Goal: Task Accomplishment & Management: Manage account settings

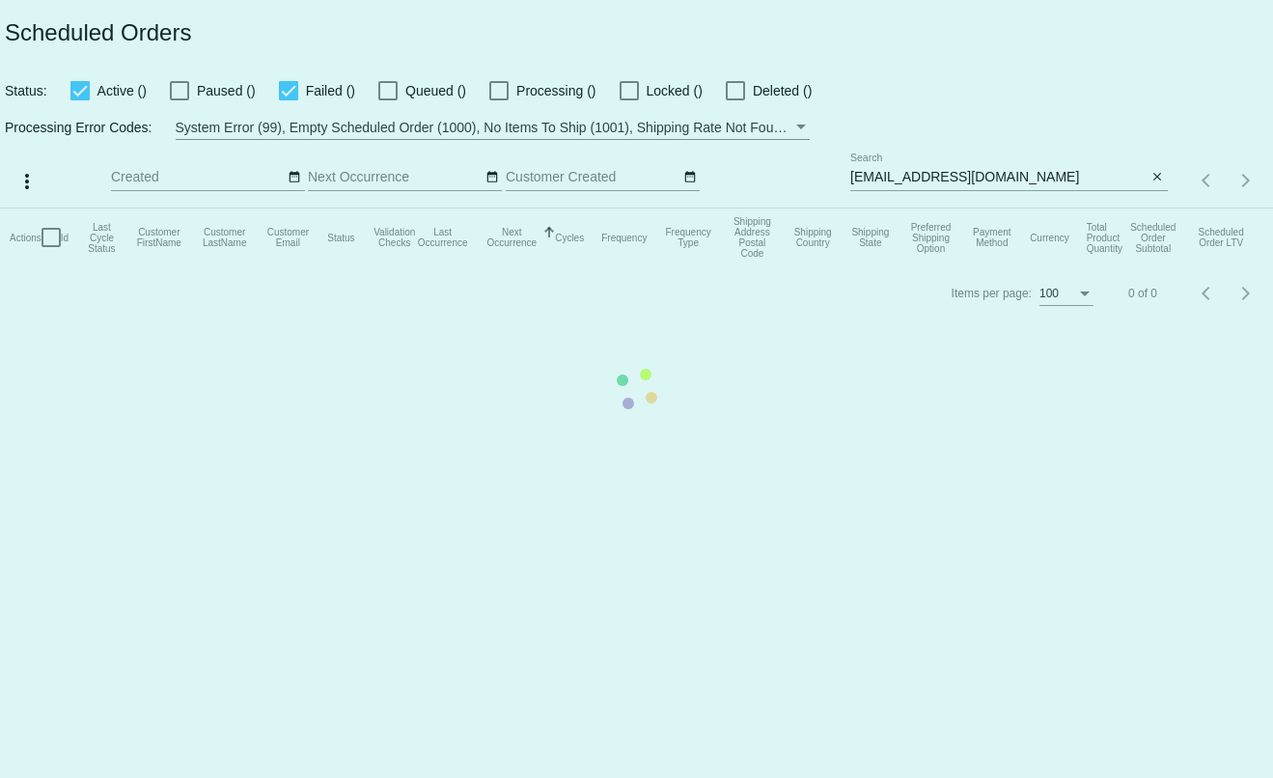
type input "[PERSON_NAME][EMAIL_ADDRESS][DOMAIN_NAME]"
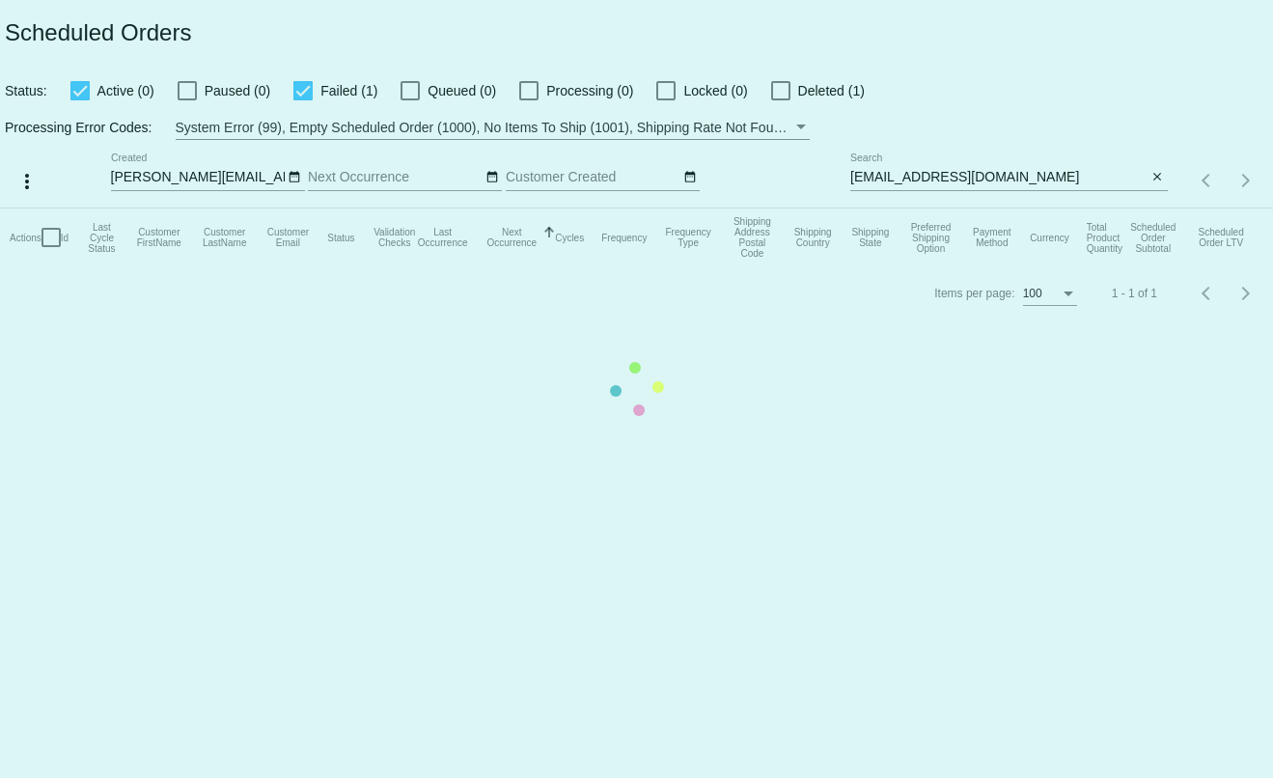
click at [1156, 208] on mat-table "Actions Id Last Cycle Status Customer FirstName Customer LastName Customer Emai…" at bounding box center [636, 237] width 1273 height 58
click at [1156, 178] on app-dashboard-scheduled-orders "Scheduled Orders Status: Active (0) Paused (0) Failed (1) Queued (0) Processing…" at bounding box center [636, 160] width 1273 height 320
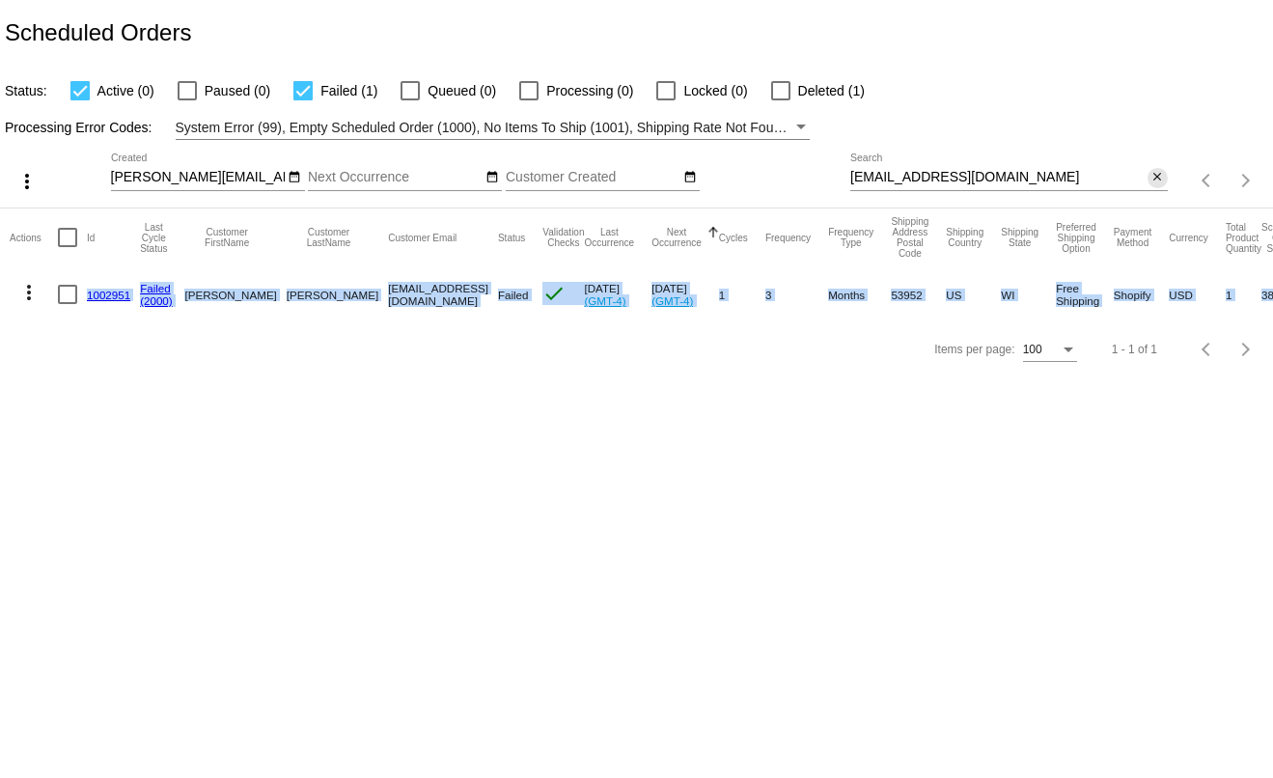
click at [1156, 178] on mat-icon "close" at bounding box center [1157, 177] width 14 height 15
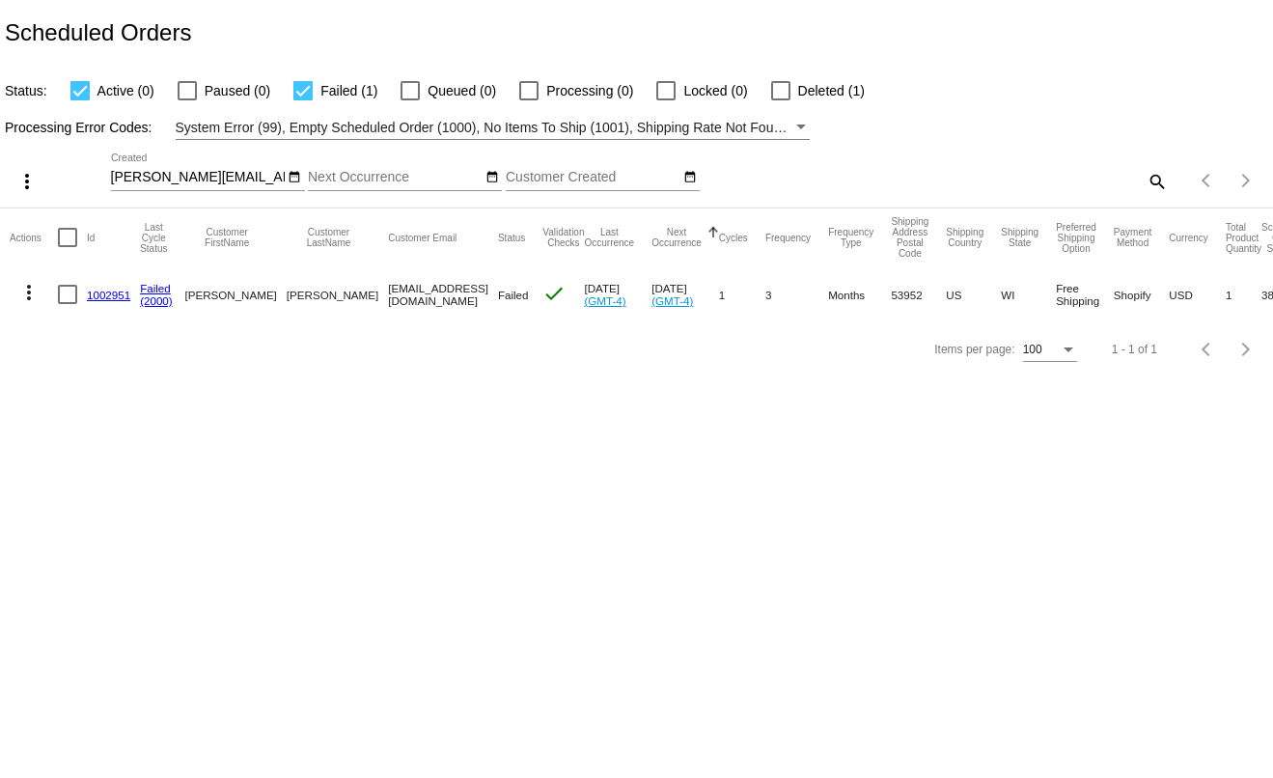
click at [1156, 178] on mat-icon "search" at bounding box center [1156, 181] width 23 height 30
click at [1156, 178] on input "Search" at bounding box center [1009, 177] width 318 height 15
click at [1137, 178] on app-dashboard-scheduled-orders "Scheduled Orders Status: Active (0) Paused (0) Failed (1) Queued (0) Processing…" at bounding box center [636, 188] width 1273 height 376
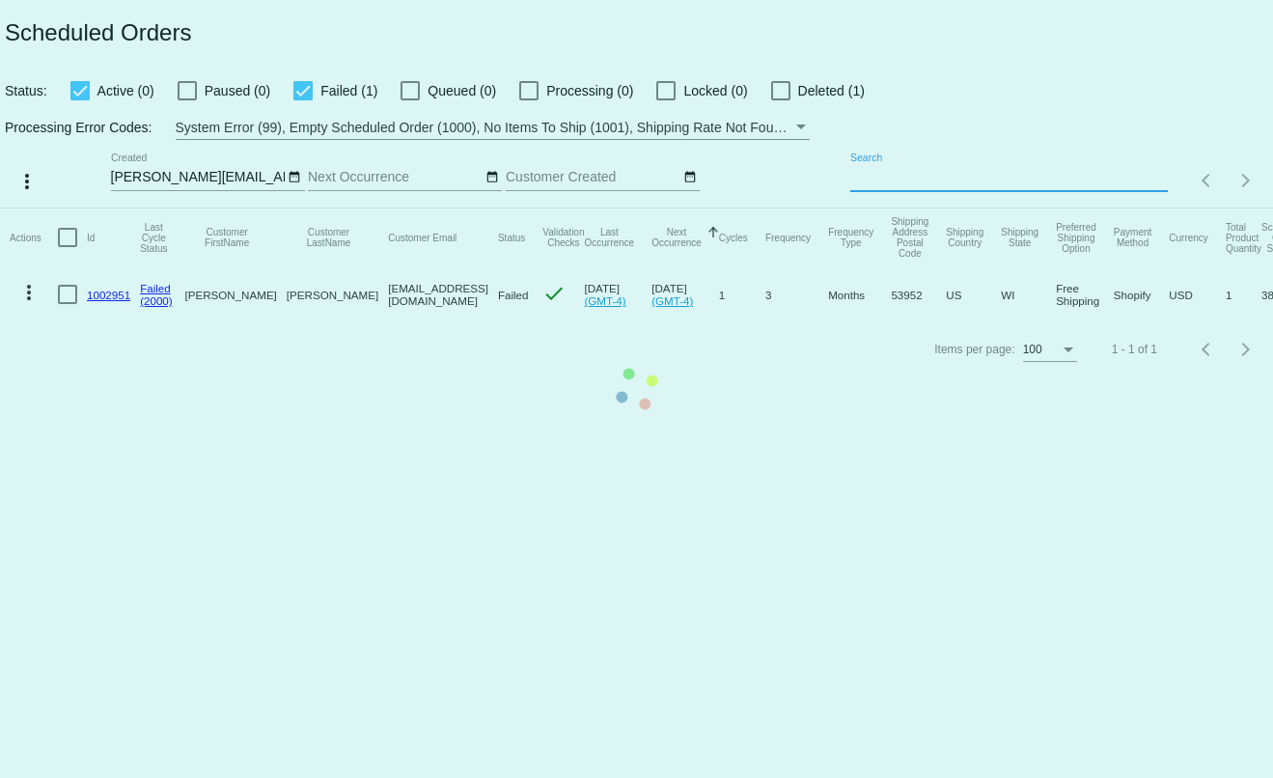
paste input "[EMAIL_ADDRESS][DOMAIN_NAME]"
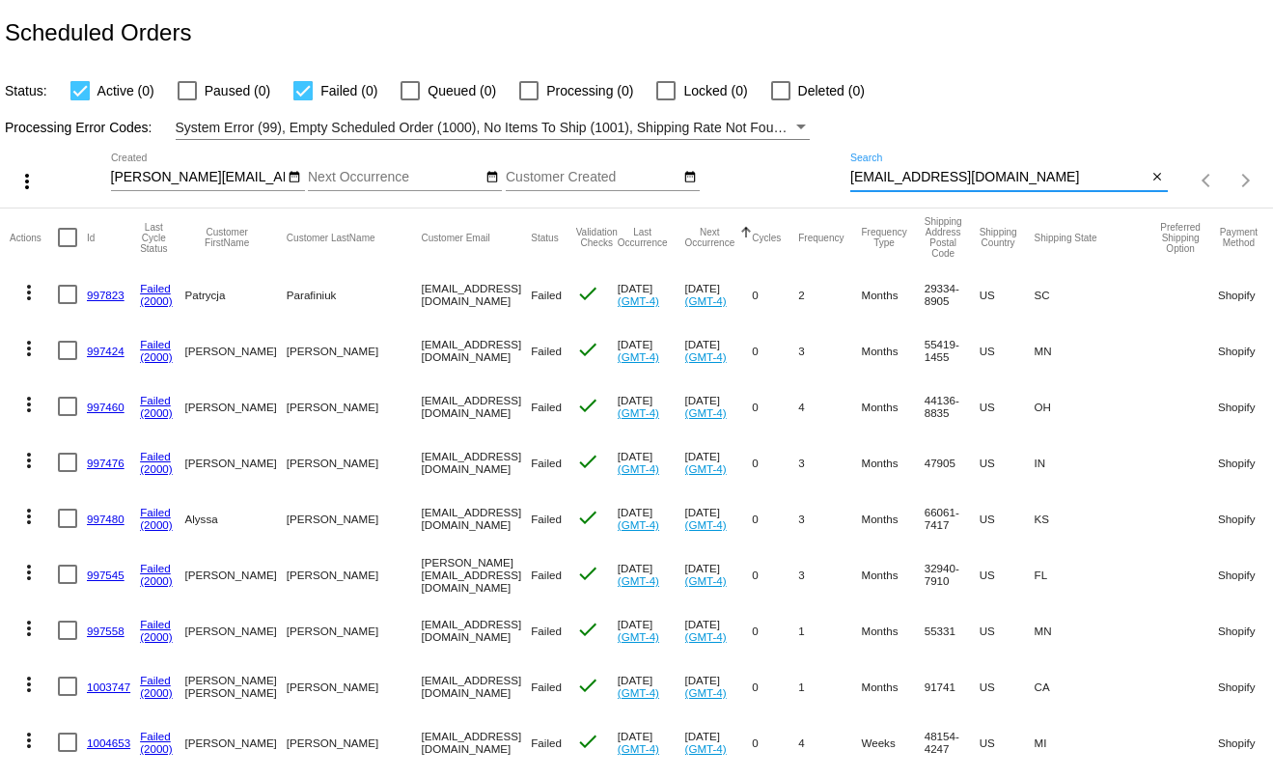
click at [1048, 171] on input "[EMAIL_ADDRESS][DOMAIN_NAME]" at bounding box center [998, 177] width 297 height 15
click at [972, 168] on div "[EMAIL_ADDRESS][DOMAIN_NAME] Search" at bounding box center [998, 172] width 297 height 38
click at [1061, 177] on input "[EMAIL_ADDRESS][DOMAIN_NAME]" at bounding box center [998, 177] width 297 height 15
click at [1070, 178] on input "[EMAIL_ADDRESS][DOMAIN_NAME]" at bounding box center [998, 177] width 297 height 15
type input "[EMAIL_ADDRESS][DOMAIN_NAME]"
